Goal: Information Seeking & Learning: Learn about a topic

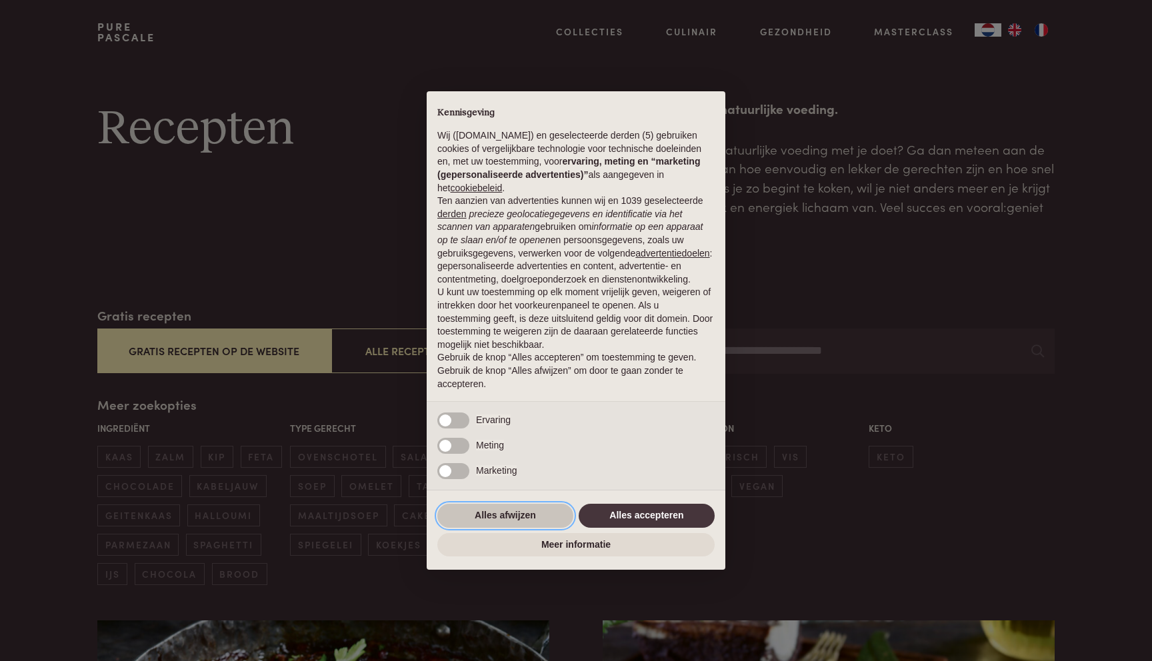
click at [539, 514] on button "Alles afwijzen" at bounding box center [505, 516] width 136 height 24
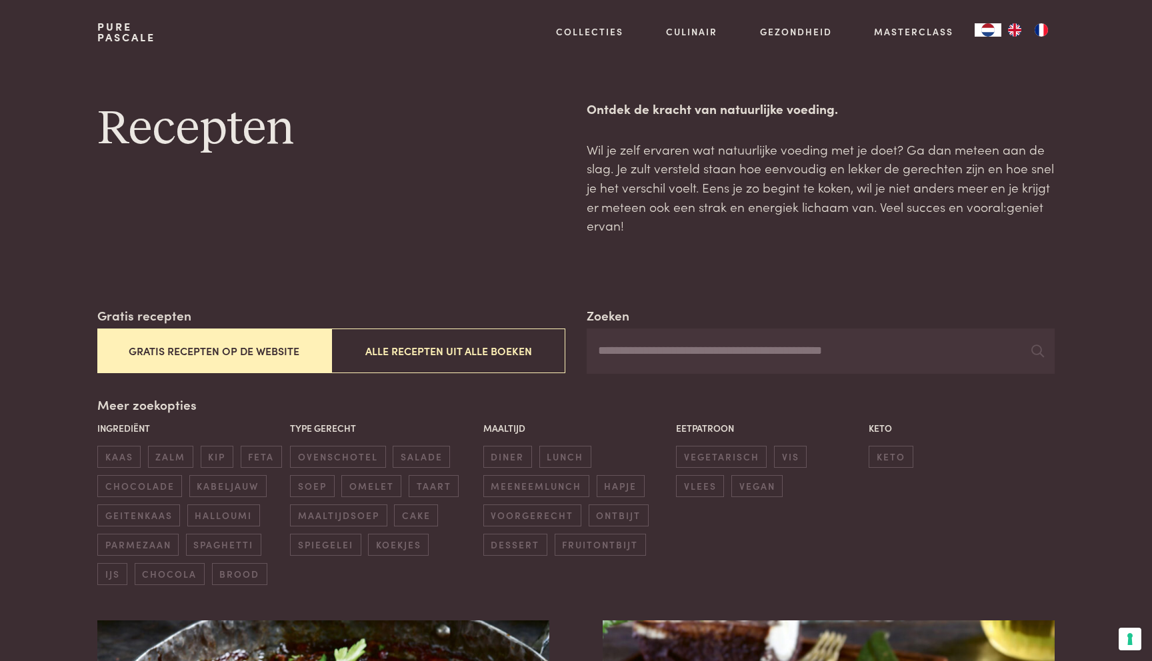
click at [265, 343] on button "Gratis recepten op de website" at bounding box center [214, 351] width 234 height 45
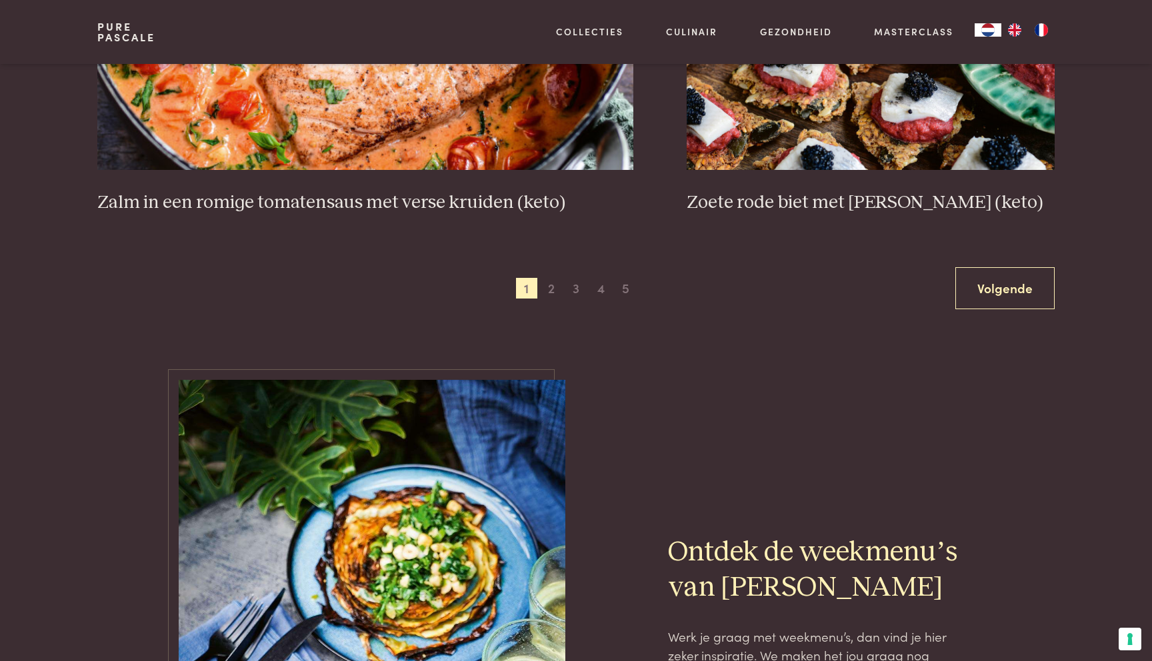
scroll to position [2560, 0]
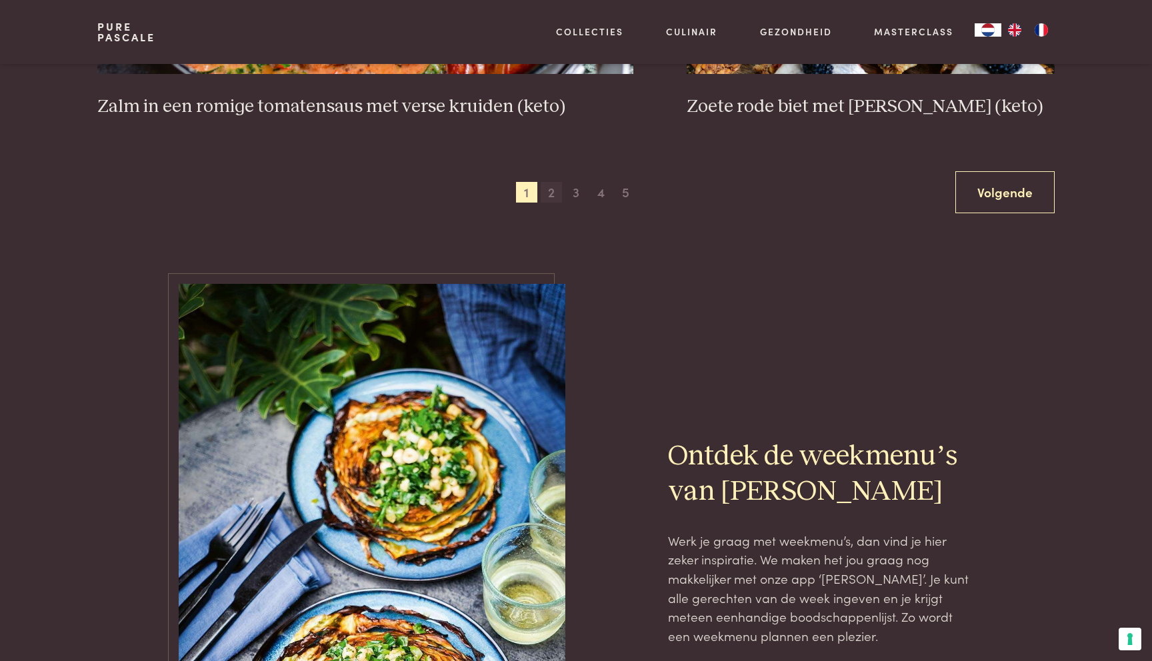
click at [552, 201] on span "2" at bounding box center [550, 192] width 21 height 21
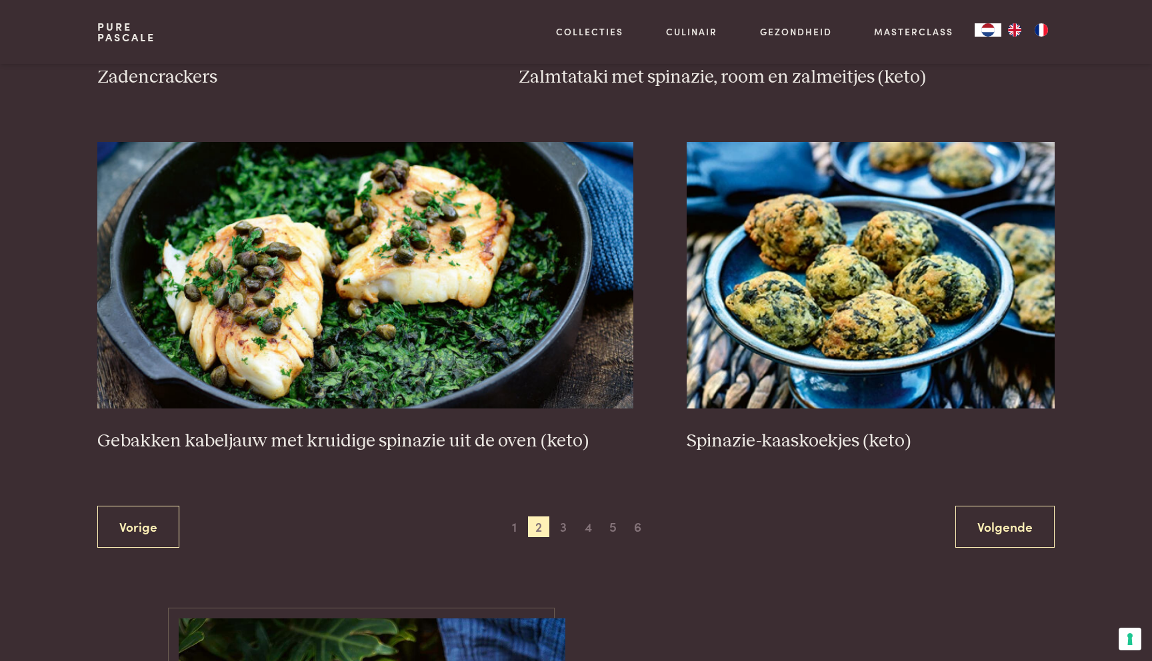
scroll to position [2327, 0]
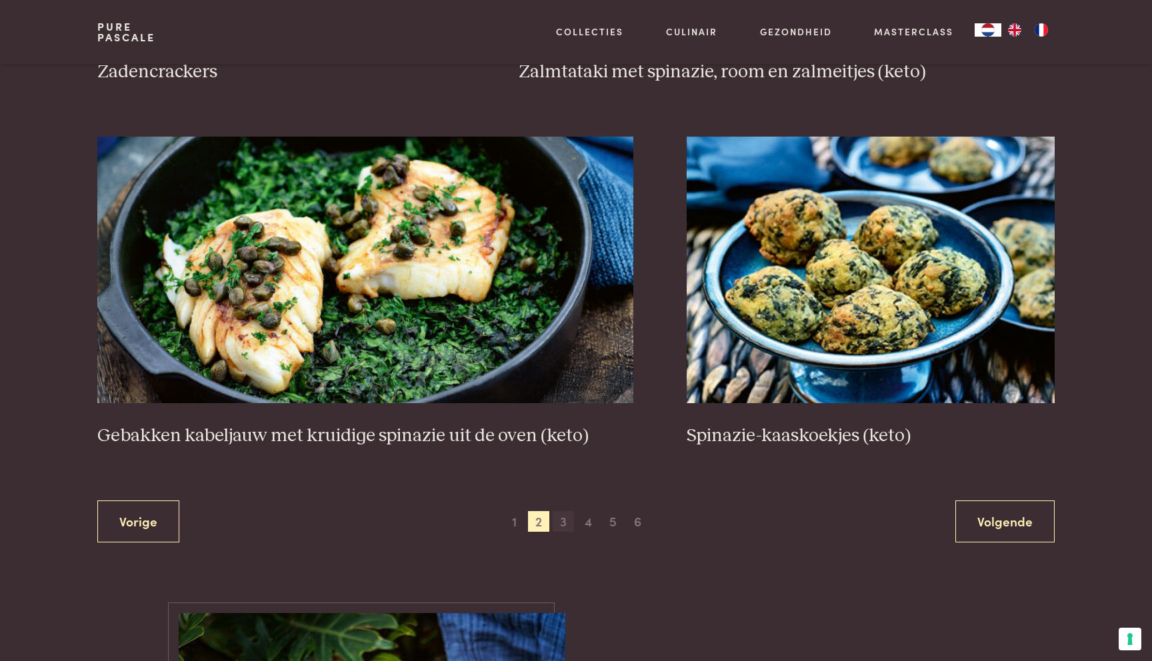
click at [564, 522] on span "3" at bounding box center [562, 521] width 21 height 21
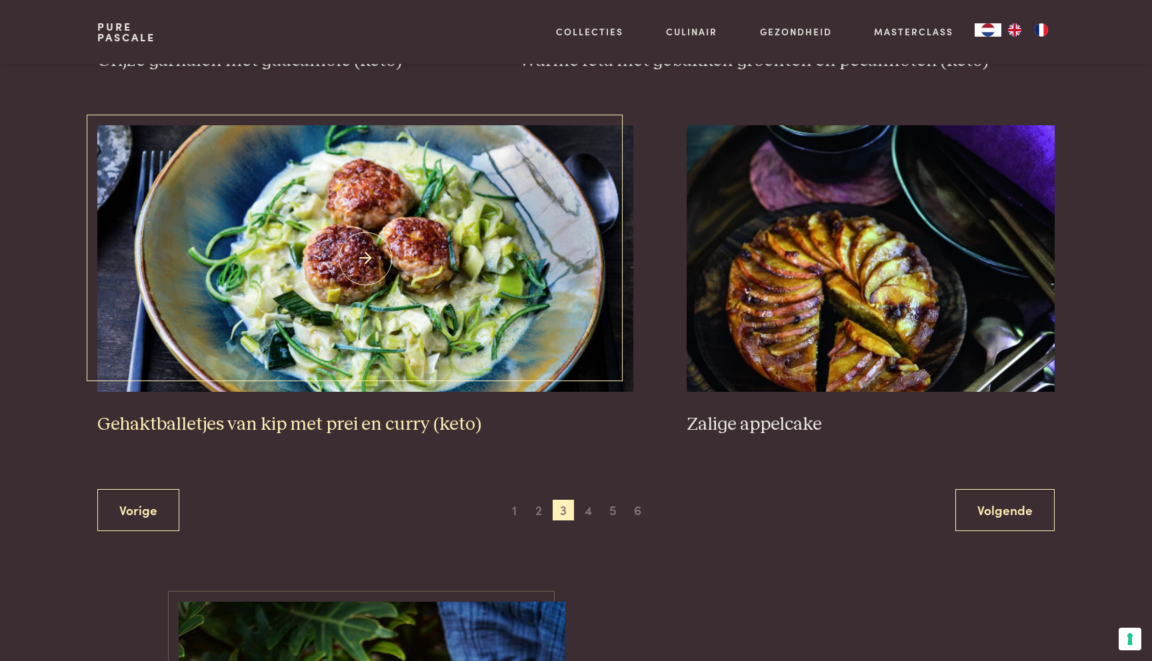
scroll to position [2386, 0]
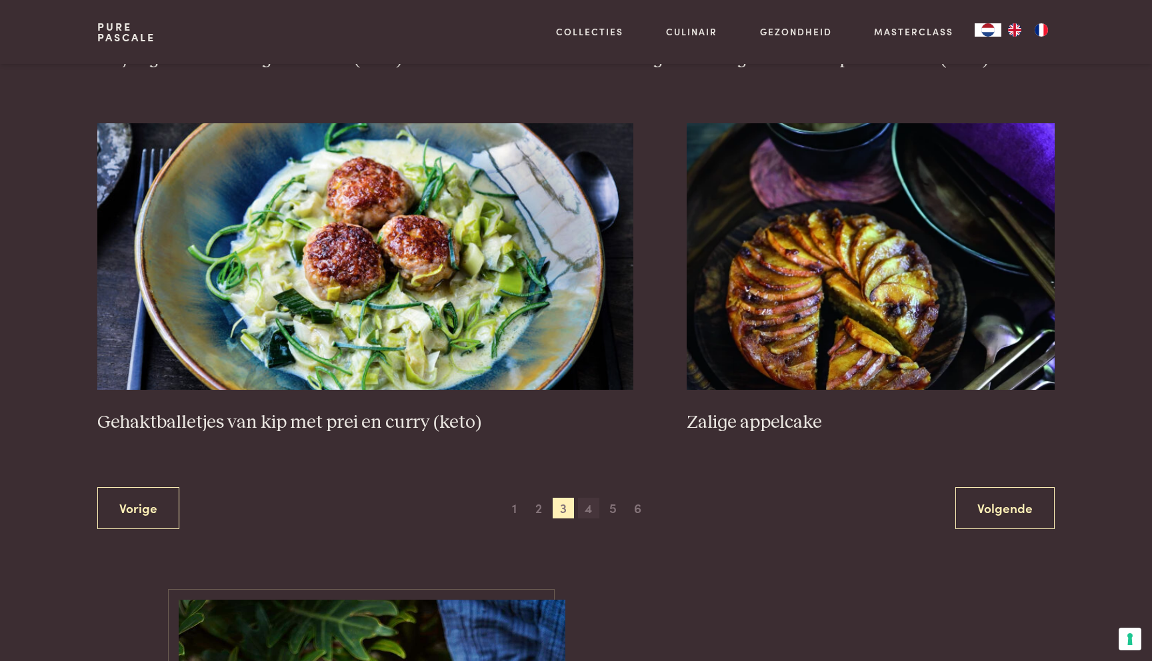
click at [592, 508] on span "4" at bounding box center [588, 508] width 21 height 21
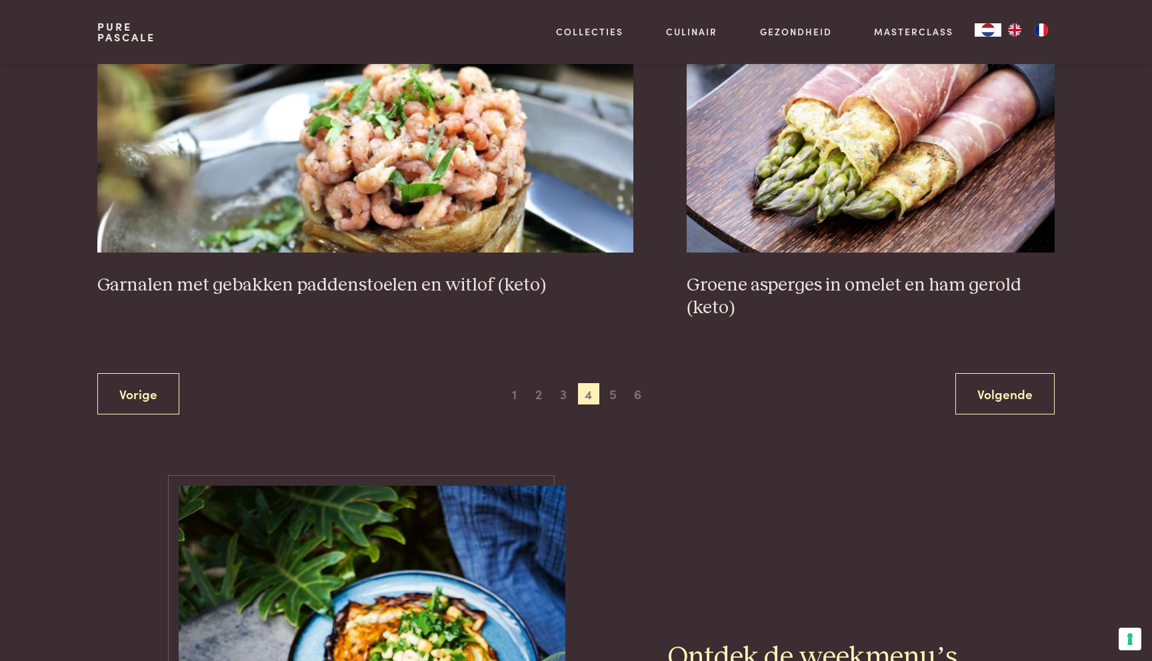
scroll to position [2485, 0]
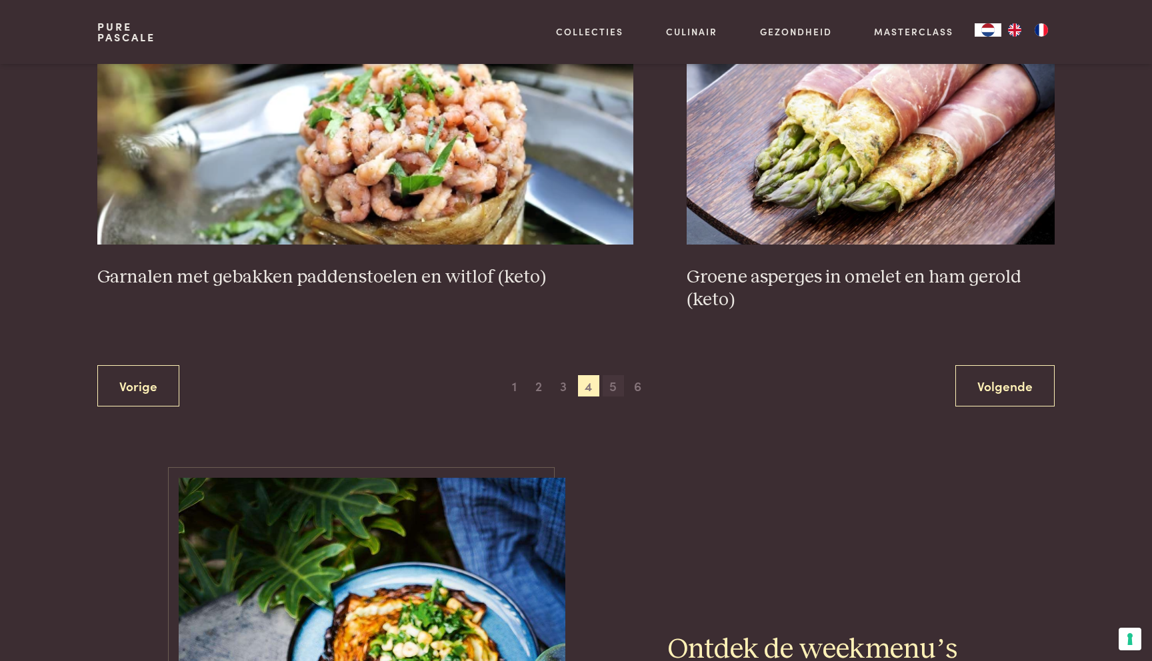
click at [610, 382] on span "5" at bounding box center [612, 385] width 21 height 21
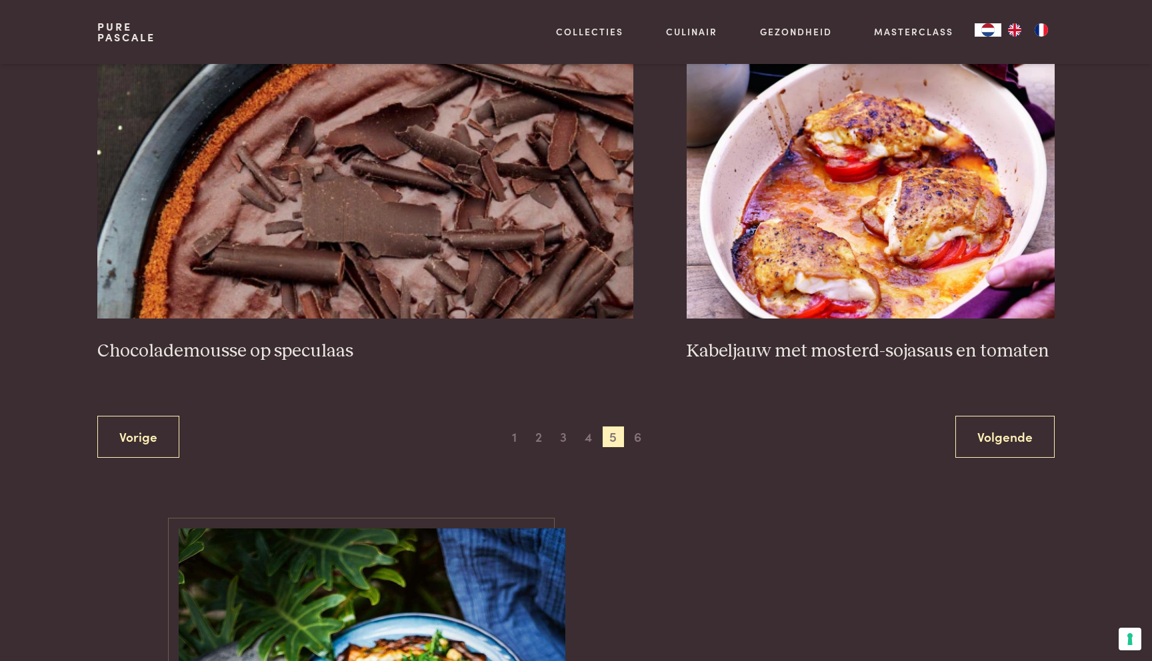
scroll to position [2416, 0]
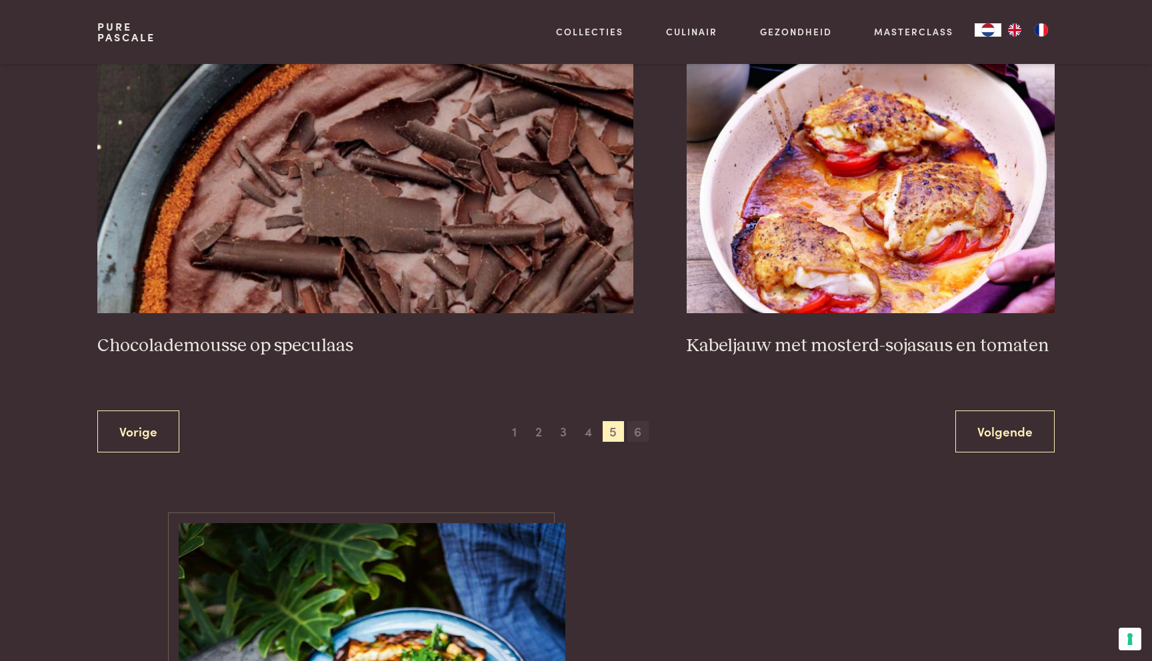
click at [642, 429] on span "6" at bounding box center [637, 431] width 21 height 21
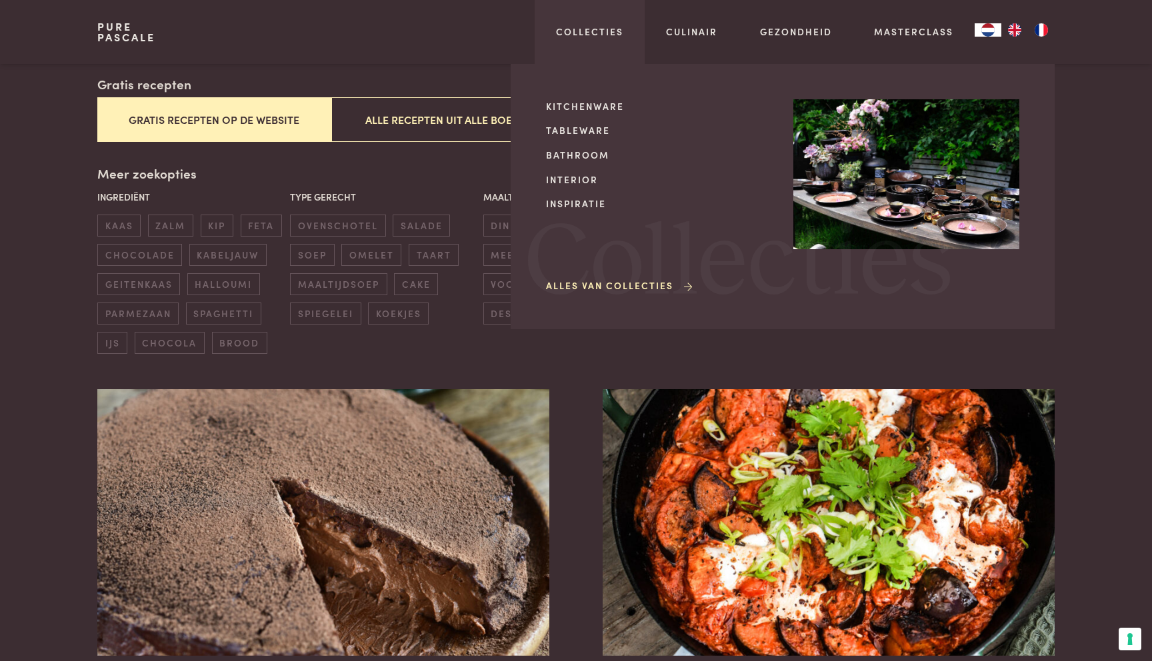
scroll to position [153, 0]
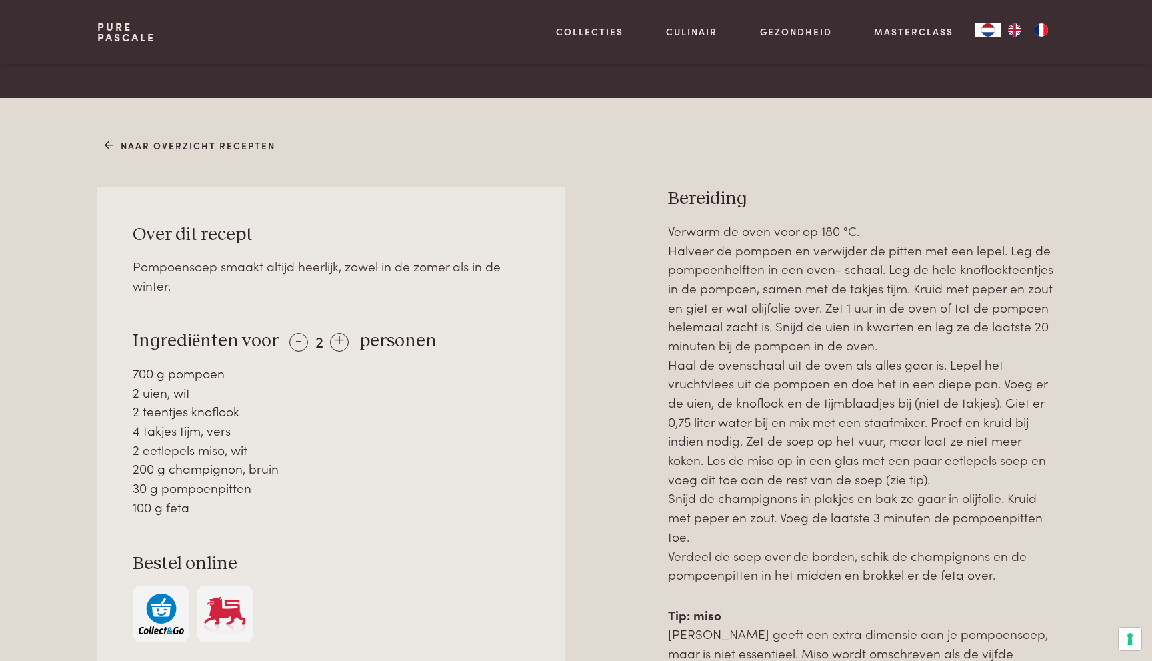
scroll to position [515, 0]
